Goal: Obtain resource: Download file/media

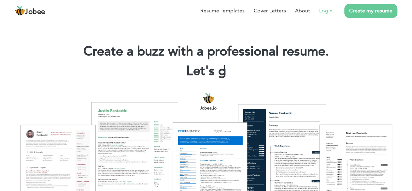
click at [326, 10] on link "Login" at bounding box center [325, 11] width 13 height 8
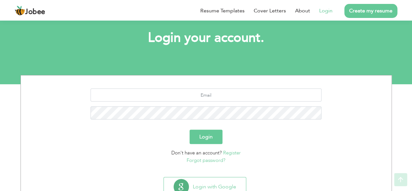
scroll to position [57, 0]
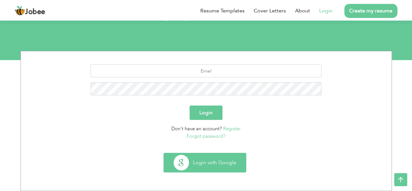
click at [212, 165] on button "Login with Google" at bounding box center [205, 162] width 82 height 19
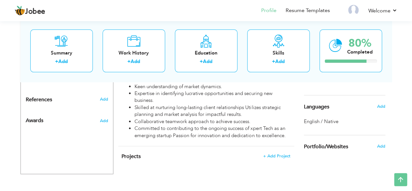
scroll to position [153, 0]
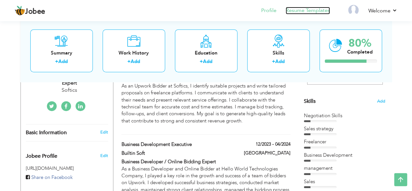
click at [300, 7] on link "Resume Templates" at bounding box center [308, 10] width 44 height 7
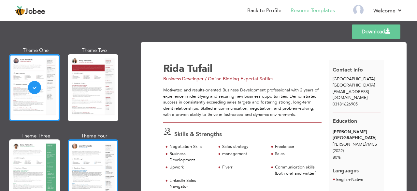
scroll to position [65, 0]
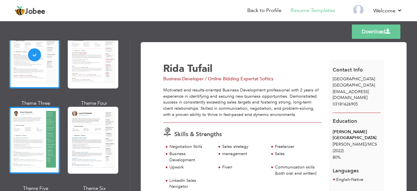
click at [22, 120] on div at bounding box center [34, 140] width 51 height 67
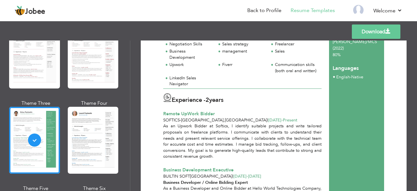
scroll to position [0, 0]
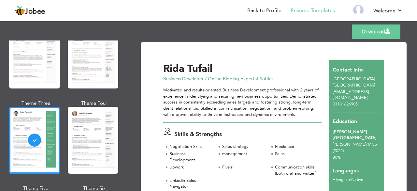
click at [378, 30] on link "Download" at bounding box center [376, 31] width 49 height 14
